Goal: Task Accomplishment & Management: Use online tool/utility

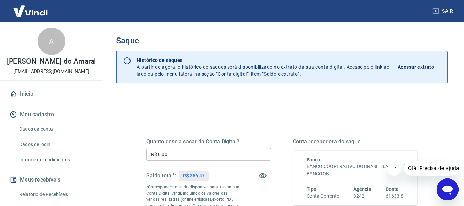
click at [162, 155] on input "R$ 0,00" at bounding box center [208, 154] width 125 height 13
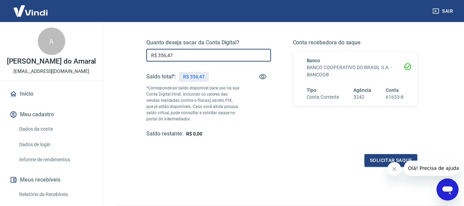
scroll to position [103, 0]
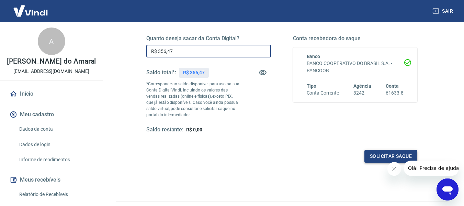
type input "R$ 356,47"
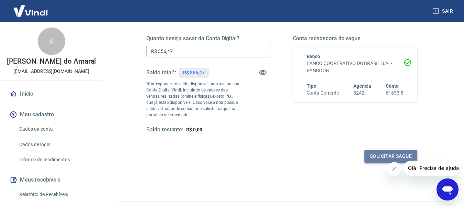
click at [378, 159] on button "Solicitar saque" at bounding box center [390, 156] width 53 height 13
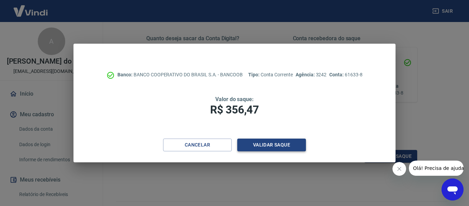
click at [271, 141] on button "Validar saque" at bounding box center [271, 144] width 69 height 13
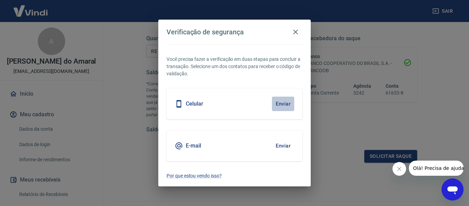
click at [281, 105] on button "Enviar" at bounding box center [283, 103] width 22 height 14
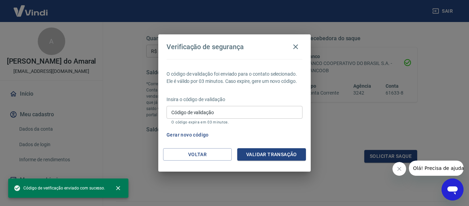
click at [193, 116] on input "Código de validação" at bounding box center [235, 112] width 136 height 13
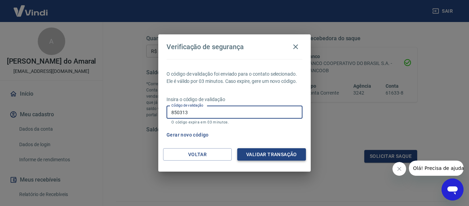
type input "850313"
click at [263, 156] on button "Validar transação" at bounding box center [271, 154] width 69 height 13
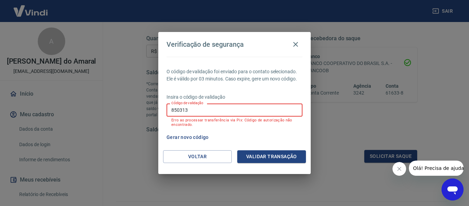
drag, startPoint x: 189, startPoint y: 110, endPoint x: 131, endPoint y: 110, distance: 57.3
click at [132, 110] on div "Verificação de segurança O código de validação foi enviado para o contato selec…" at bounding box center [234, 103] width 469 height 206
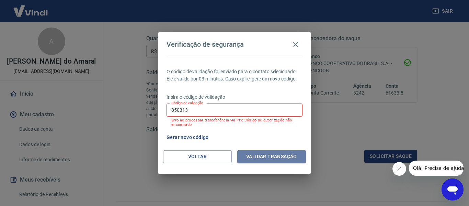
click at [265, 157] on button "Validar transação" at bounding box center [271, 156] width 69 height 13
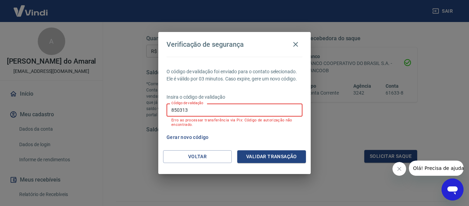
click at [187, 137] on button "Gerar novo código" at bounding box center [188, 137] width 48 height 13
click at [294, 46] on icon "button" at bounding box center [296, 44] width 8 height 8
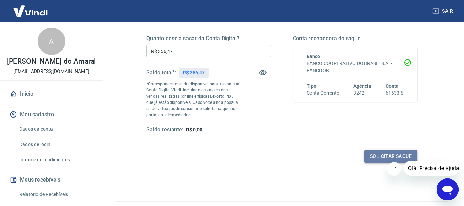
click at [380, 152] on button "Solicitar saque" at bounding box center [390, 156] width 53 height 13
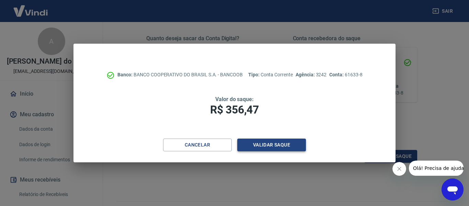
click at [269, 142] on button "Validar saque" at bounding box center [271, 144] width 69 height 13
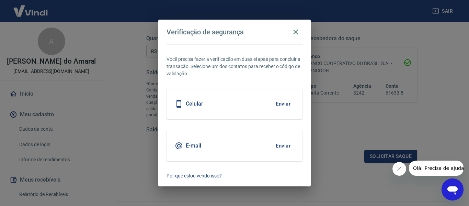
click at [284, 146] on button "Enviar" at bounding box center [283, 145] width 22 height 14
click at [282, 147] on button "Enviar" at bounding box center [283, 145] width 22 height 14
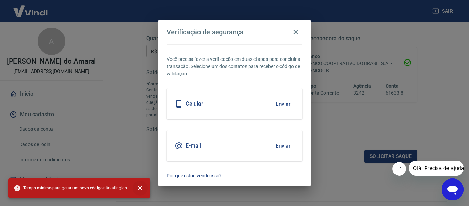
click at [138, 189] on icon "close" at bounding box center [140, 188] width 4 height 4
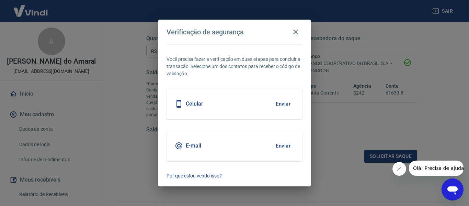
click at [285, 145] on button "Enviar" at bounding box center [283, 145] width 22 height 14
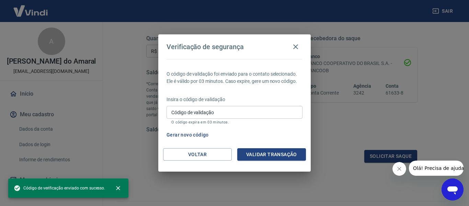
click at [182, 114] on input "Código de validação" at bounding box center [235, 112] width 136 height 13
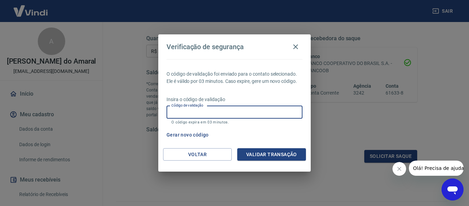
paste input "660736"
type input "660736"
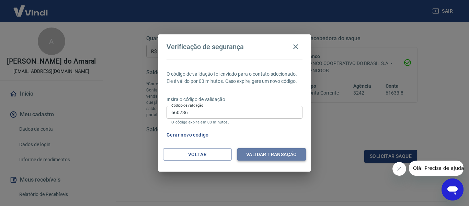
click at [255, 155] on button "Validar transação" at bounding box center [271, 154] width 69 height 13
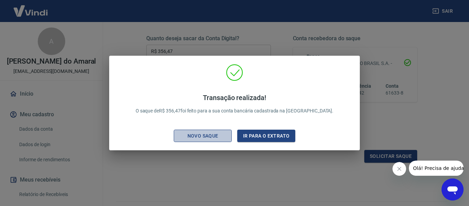
click at [206, 136] on div "Novo saque" at bounding box center [202, 136] width 47 height 9
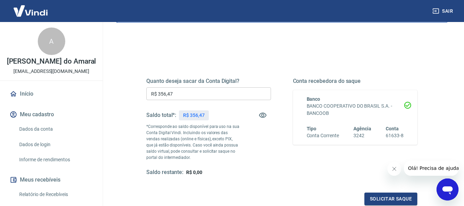
scroll to position [0, 0]
